Goal: Task Accomplishment & Management: Complete application form

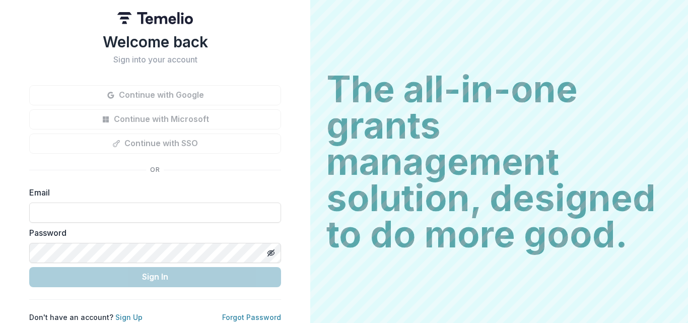
type input "**********"
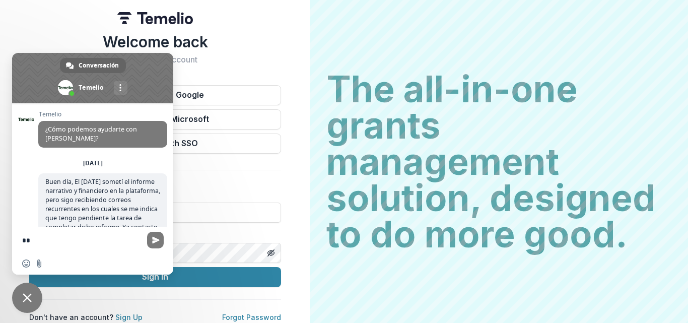
scroll to position [137, 0]
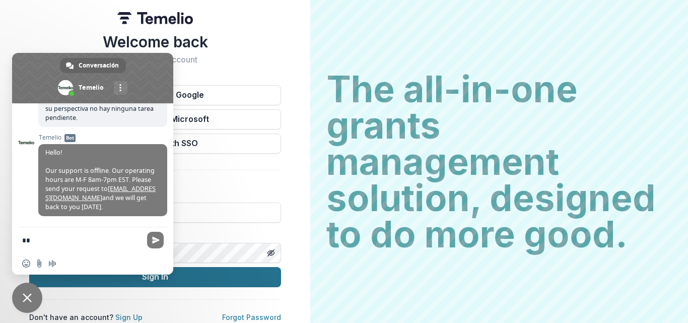
type textarea "**"
click at [180, 278] on button "Sign In" at bounding box center [155, 277] width 252 height 20
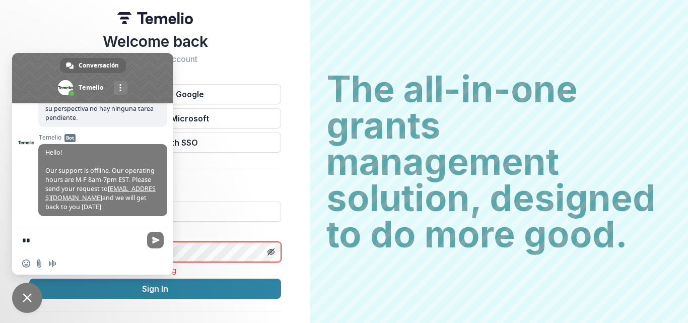
scroll to position [136, 0]
drag, startPoint x: 271, startPoint y: 254, endPoint x: 263, endPoint y: 257, distance: 8.0
click at [269, 255] on icon "Toggle password visibility" at bounding box center [271, 252] width 8 height 8
click at [230, 196] on label "Email" at bounding box center [152, 191] width 246 height 12
click at [219, 226] on label "Password" at bounding box center [152, 232] width 246 height 12
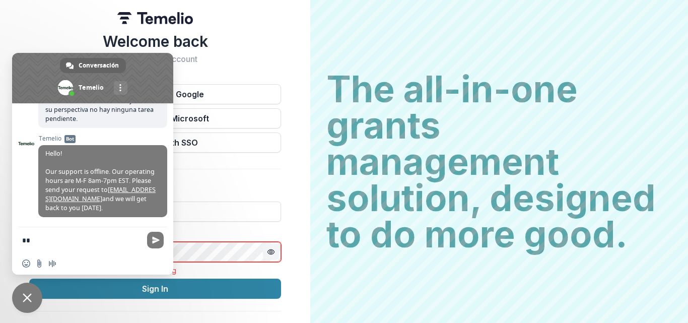
click at [267, 250] on icon "Toggle password visibility" at bounding box center [271, 252] width 8 height 8
click at [24, 298] on span "Cerrar el chat" at bounding box center [27, 297] width 9 height 9
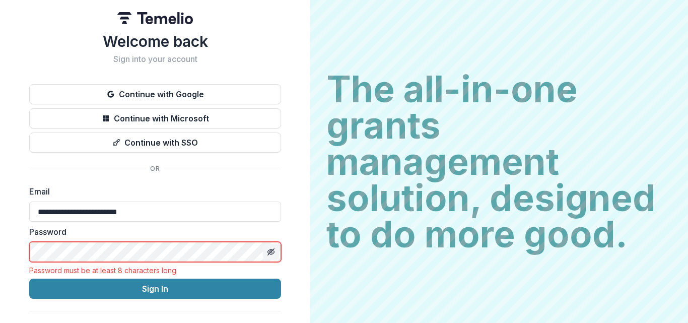
click at [268, 251] on icon "Toggle password visibility" at bounding box center [270, 252] width 5 height 4
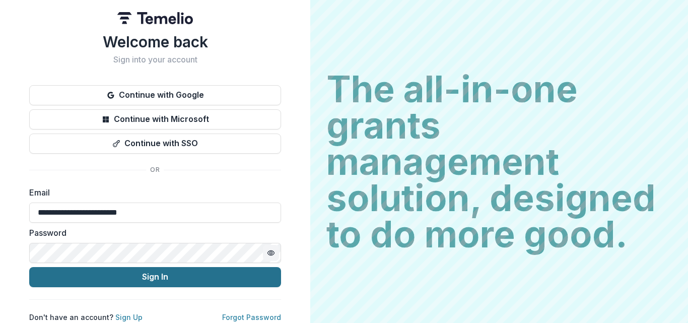
click at [130, 279] on button "Sign In" at bounding box center [155, 277] width 252 height 20
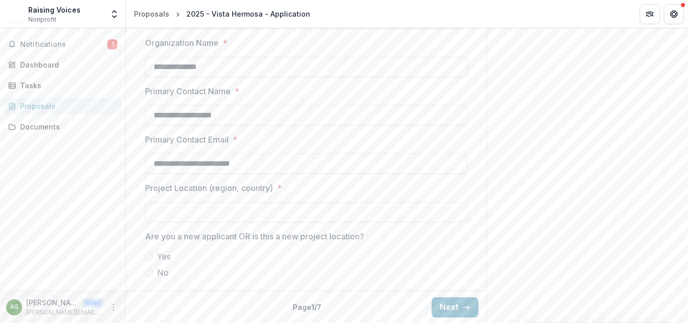
scroll to position [827, 0]
click at [452, 313] on button "Next" at bounding box center [455, 307] width 47 height 20
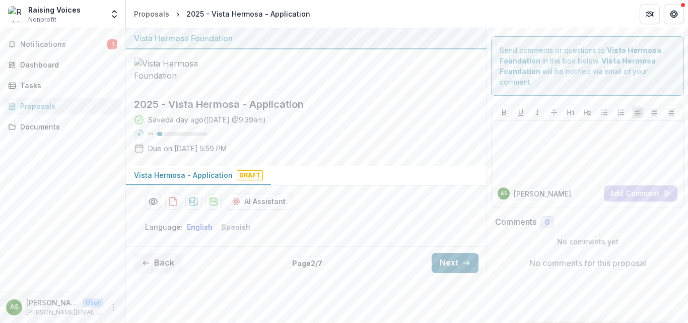
scroll to position [0, 0]
click at [454, 273] on button "Next" at bounding box center [455, 263] width 47 height 20
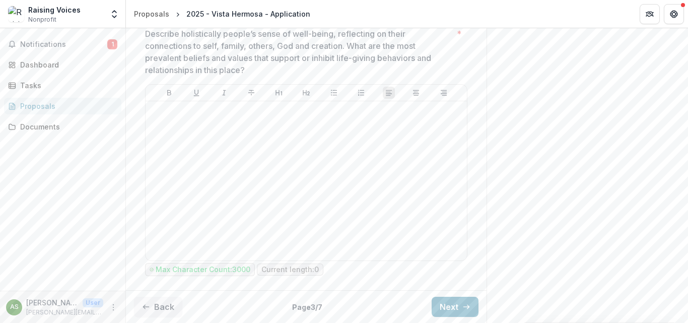
scroll to position [568, 0]
click at [451, 304] on button "Next" at bounding box center [455, 307] width 47 height 20
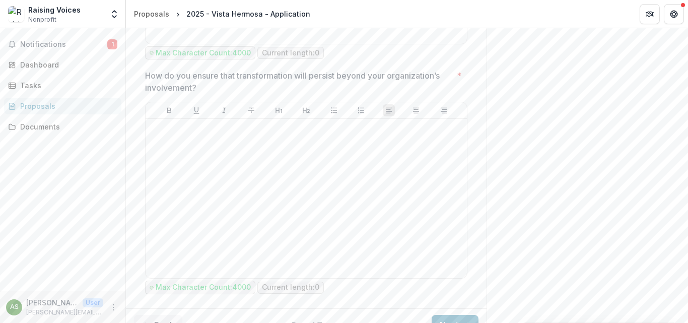
scroll to position [2018, 0]
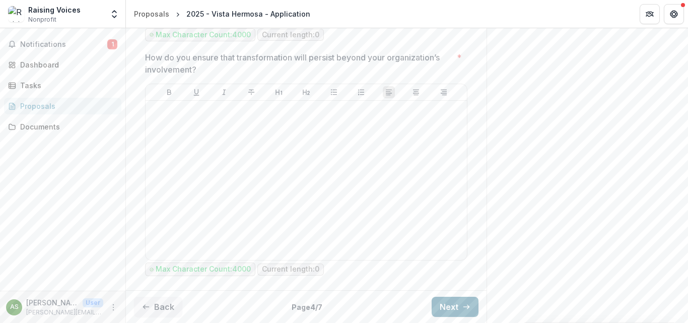
click at [448, 304] on button "Next" at bounding box center [455, 307] width 47 height 20
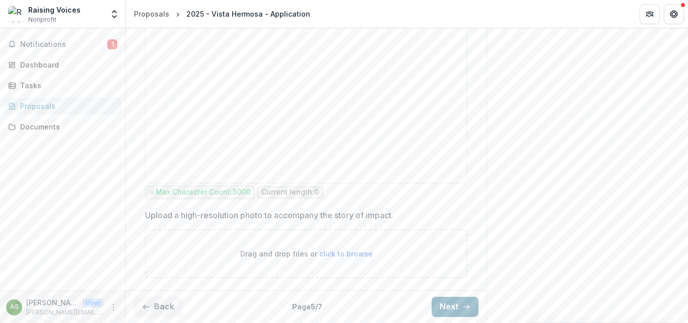
scroll to position [975, 0]
click at [447, 311] on button "Next" at bounding box center [455, 307] width 47 height 20
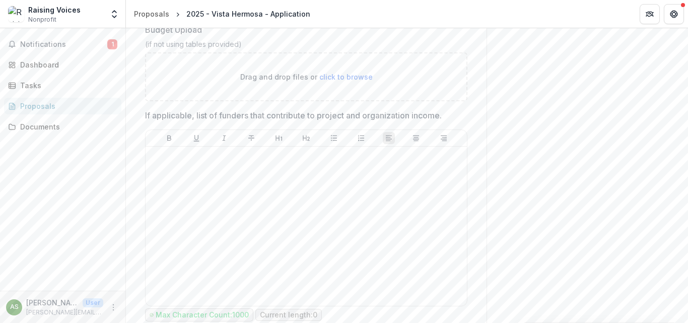
scroll to position [782, 0]
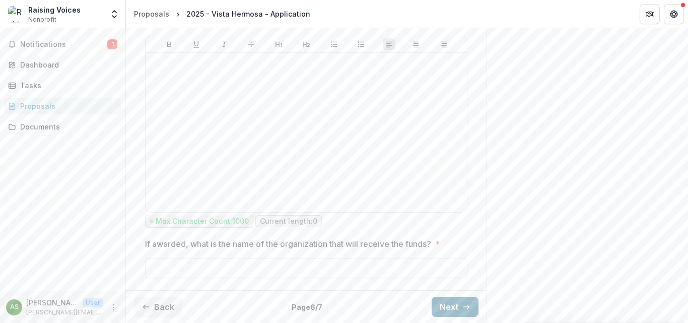
click at [444, 306] on button "Next" at bounding box center [455, 307] width 47 height 20
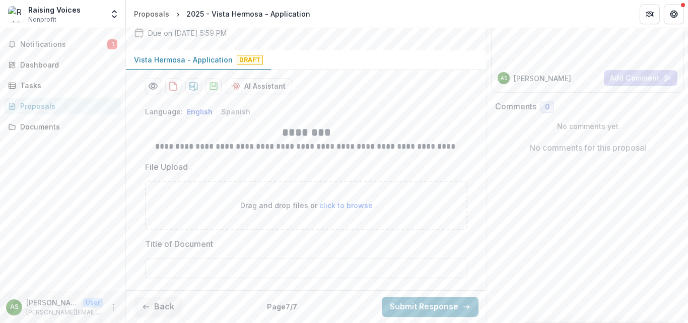
scroll to position [135, 0]
